Goal: Information Seeking & Learning: Find specific fact

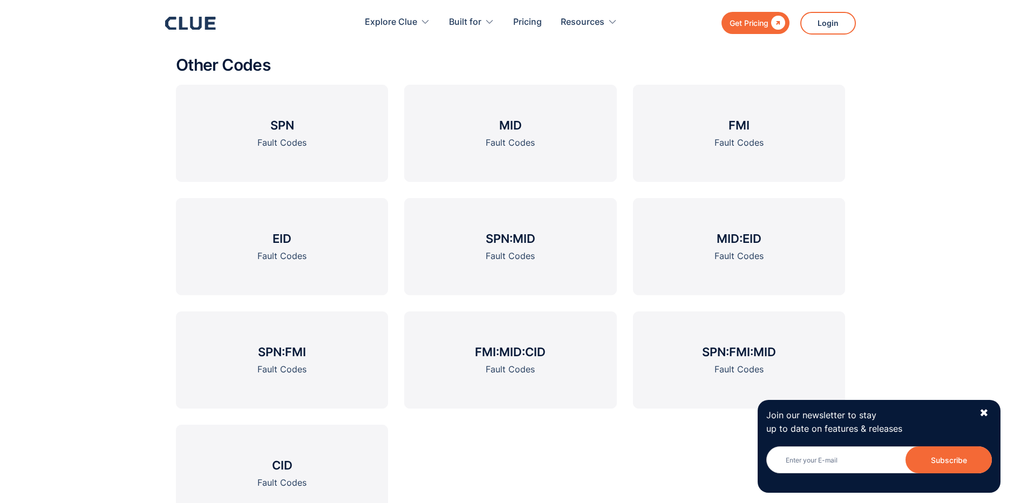
scroll to position [1473, 0]
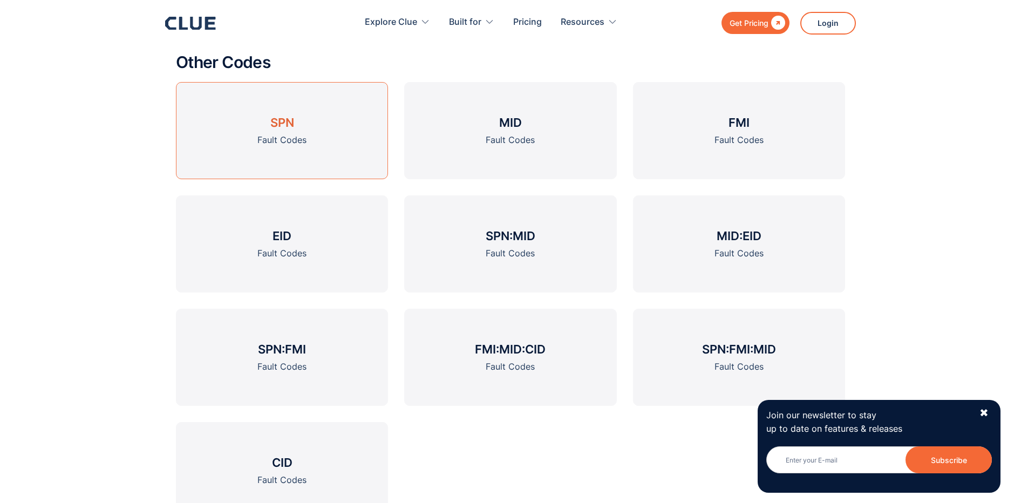
click at [251, 148] on link "SPN Fault Codes" at bounding box center [282, 130] width 212 height 97
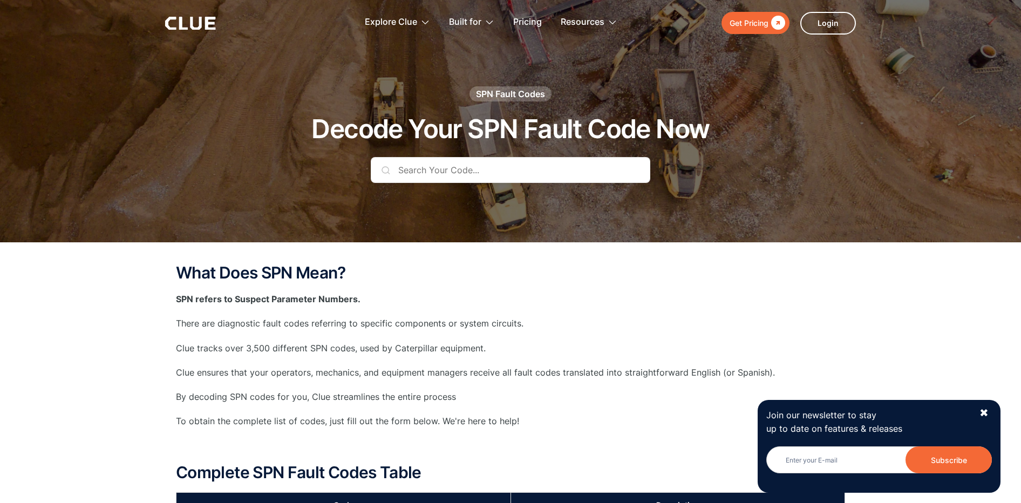
click at [413, 171] on input "text" at bounding box center [511, 170] width 280 height 26
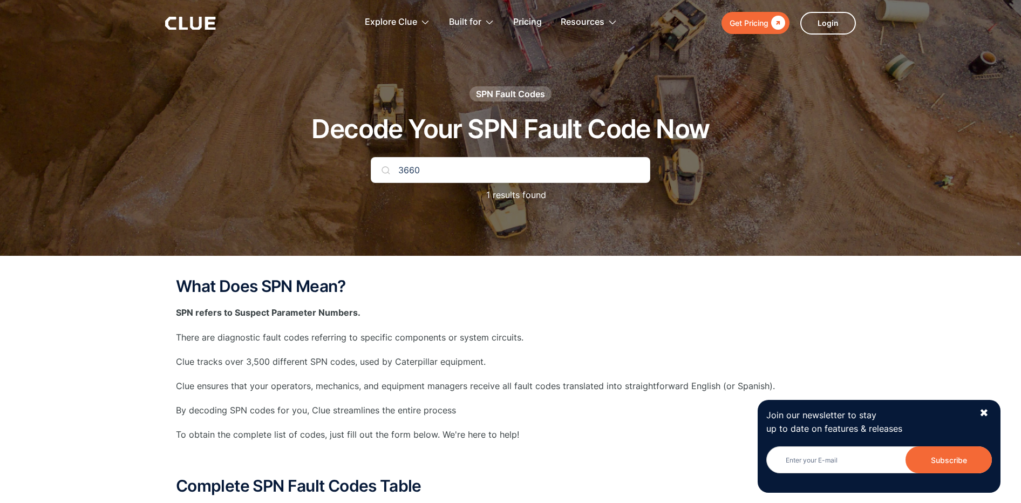
type input "3660"
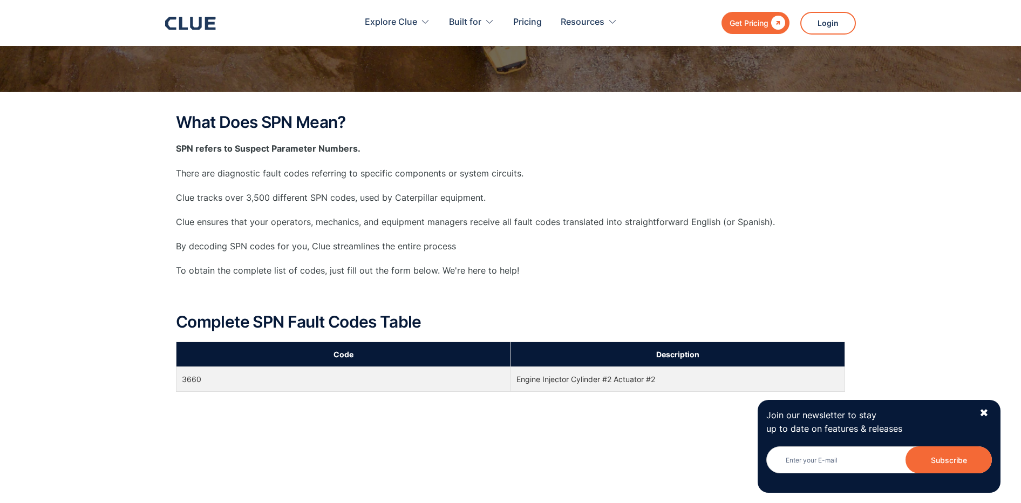
scroll to position [167, 0]
